Goal: Find contact information: Find contact information

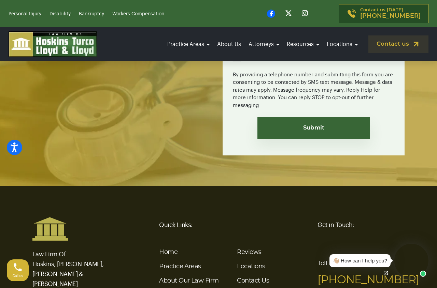
scroll to position [2548, 0]
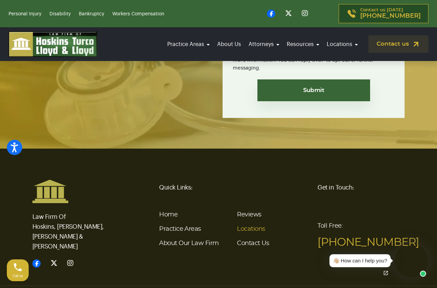
click at [257, 226] on link "Locations" at bounding box center [251, 229] width 28 height 6
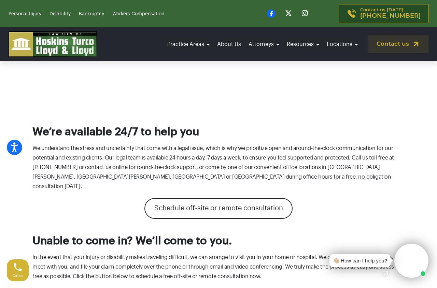
scroll to position [713, 0]
